Goal: Transaction & Acquisition: Download file/media

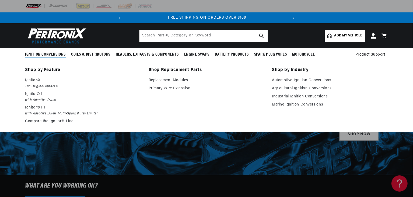
scroll to position [0, 163]
click at [39, 55] on span "Ignition Conversions" at bounding box center [45, 55] width 41 height 6
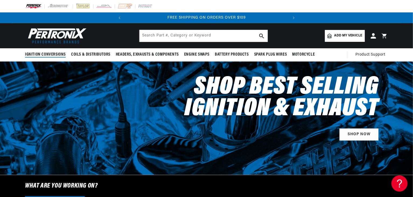
click at [38, 55] on span "Ignition Conversions" at bounding box center [45, 55] width 41 height 6
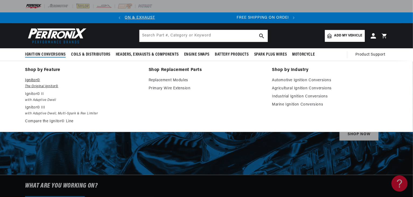
scroll to position [0, 0]
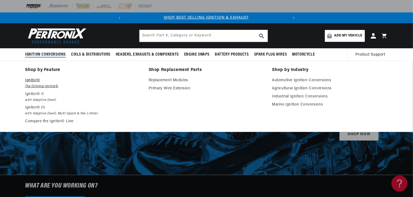
click at [29, 80] on p "Ignitor©" at bounding box center [83, 80] width 116 height 6
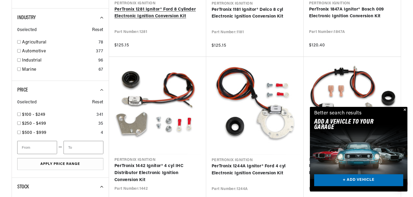
scroll to position [0, 163]
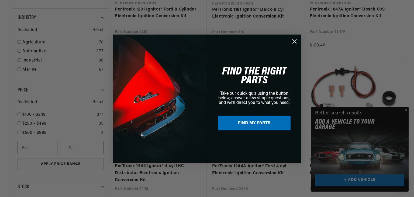
click at [294, 41] on icon "Close dialog" at bounding box center [294, 41] width 4 height 4
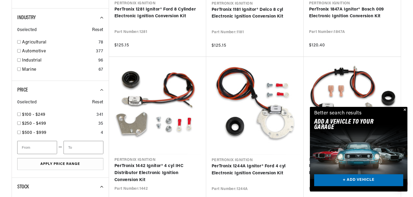
click at [405, 108] on button "Close" at bounding box center [404, 110] width 6 height 6
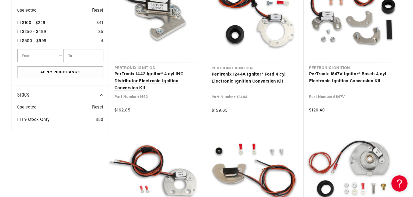
scroll to position [0, 0]
click at [148, 81] on link "PerTronix 1442 Ignitor® 4 cyl IHC Distributor Electronic Ignition Conversion Kit" at bounding box center [157, 81] width 86 height 21
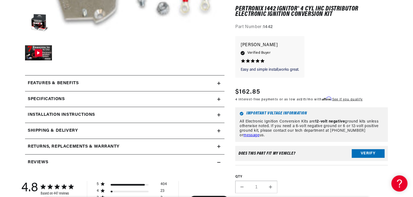
click at [72, 114] on h2 "Installation instructions" at bounding box center [61, 114] width 67 height 7
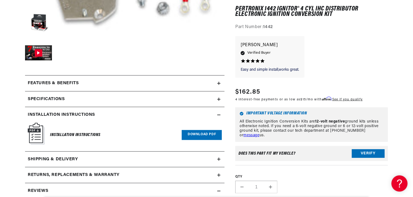
click at [204, 135] on link "Download PDF" at bounding box center [202, 135] width 40 height 10
